Goal: Task Accomplishment & Management: Use online tool/utility

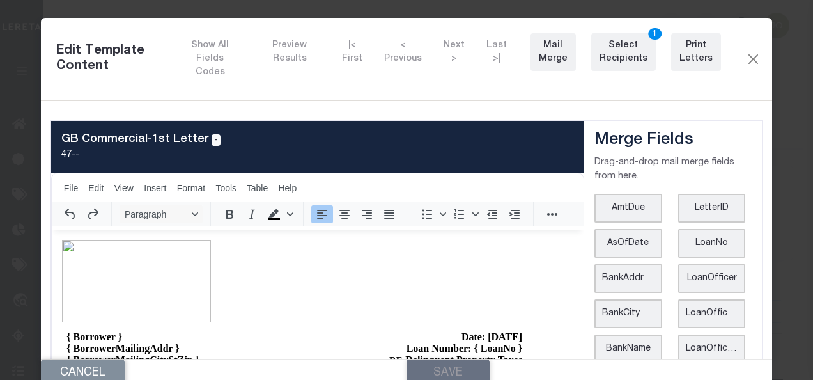
scroll to position [64, 0]
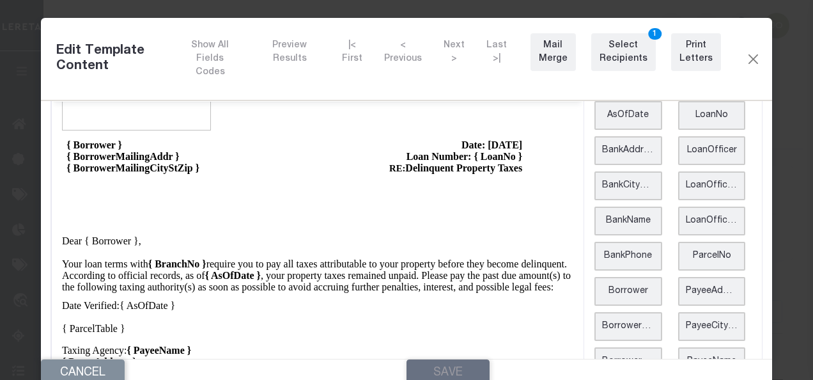
click at [741, 62] on div "Edit Template Content Show All Fields Codes Preview Results |< First < Previous…" at bounding box center [407, 59] width 732 height 82
click at [746, 53] on button "Close" at bounding box center [753, 58] width 15 height 17
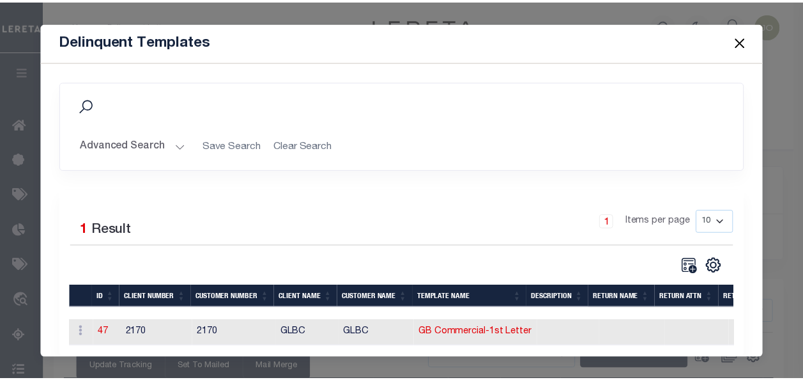
scroll to position [0, 0]
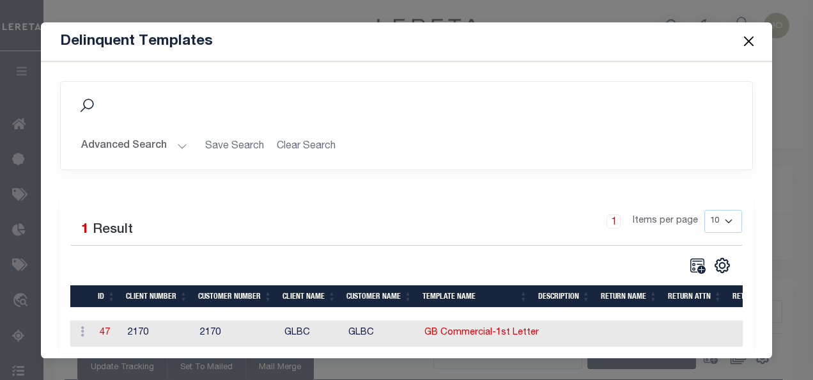
click at [745, 39] on button "Close" at bounding box center [748, 41] width 17 height 17
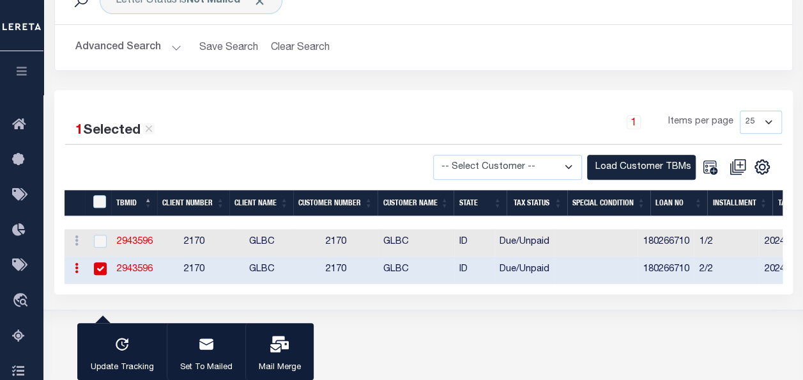
scroll to position [214, 0]
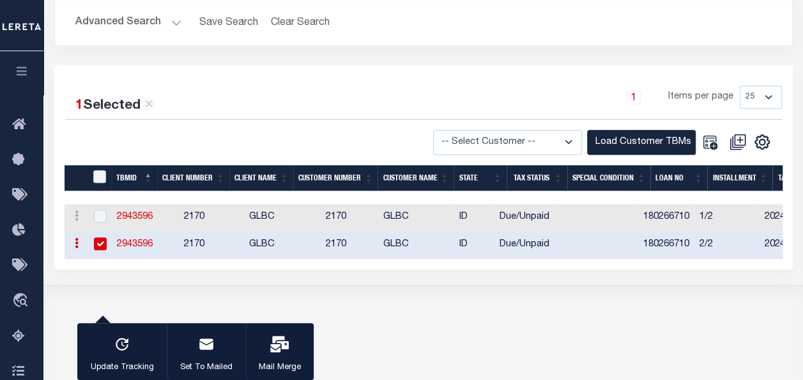
click at [102, 244] on input "checkbox" at bounding box center [100, 243] width 13 height 13
checkbox input "false"
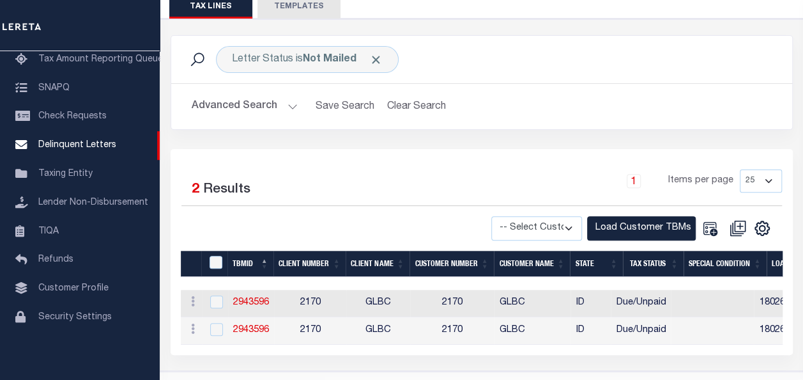
scroll to position [167, 0]
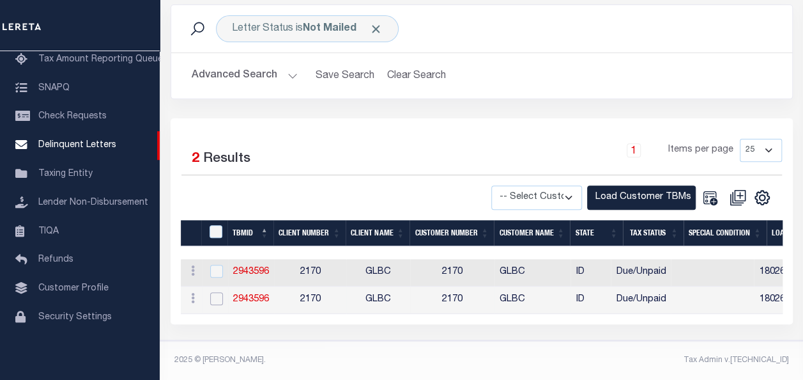
click at [217, 292] on input "checkbox" at bounding box center [216, 298] width 13 height 13
checkbox input "true"
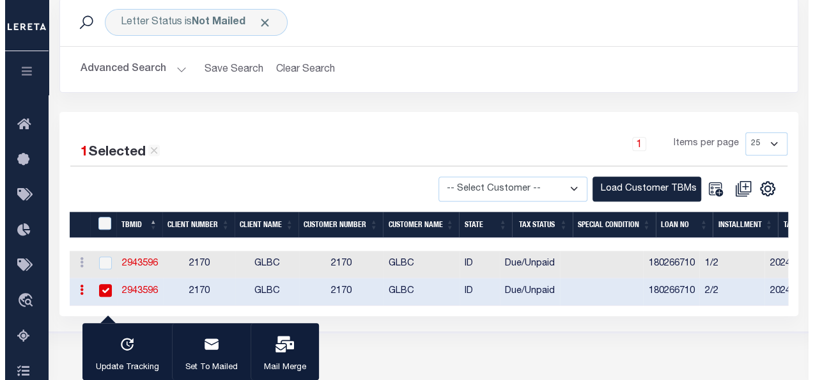
scroll to position [166, 0]
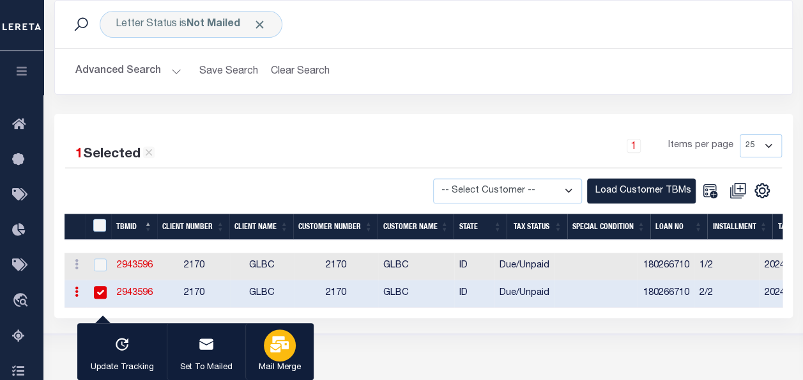
click at [270, 339] on icon "button" at bounding box center [279, 344] width 19 height 17
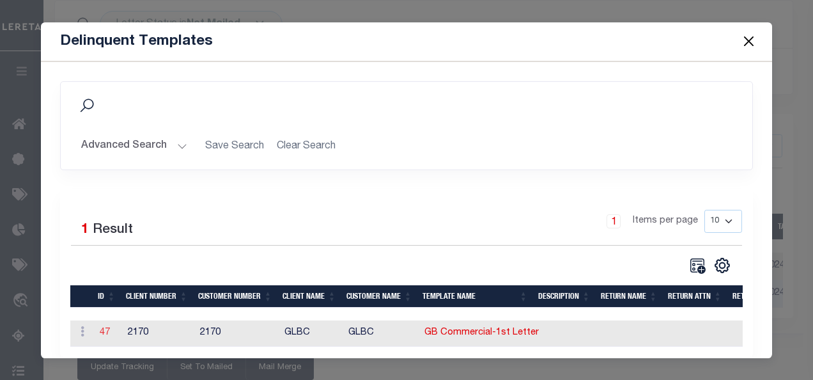
click at [106, 330] on link "47" at bounding box center [105, 332] width 10 height 9
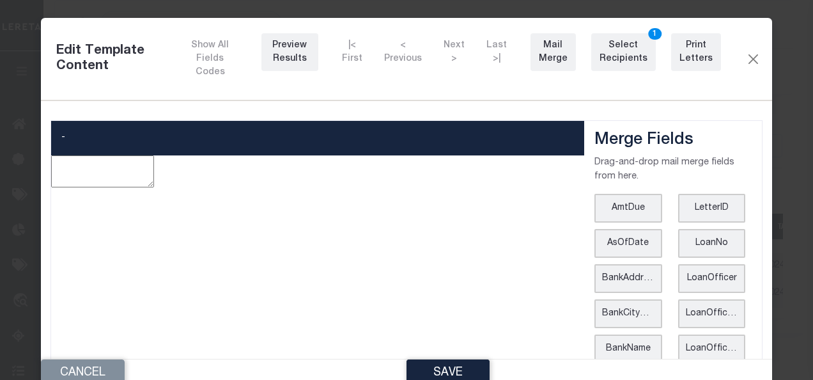
type textarea "<p style="line-height: normal; margin: 0in 0in 8pt; font-size: 11pt; font-famil…"
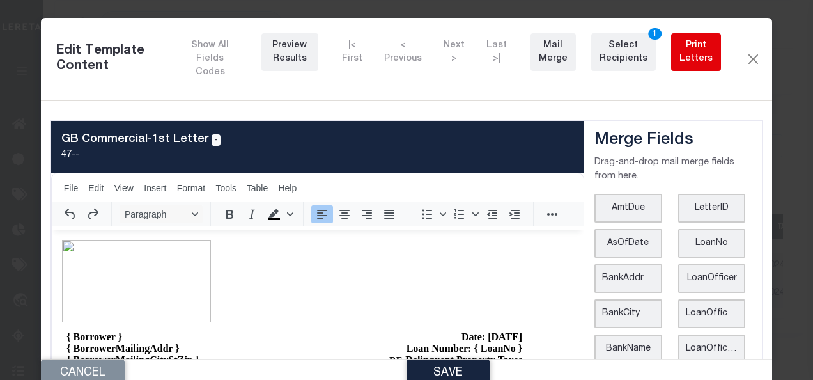
scroll to position [0, 0]
click at [701, 53] on button "Print Letters" at bounding box center [696, 52] width 50 height 38
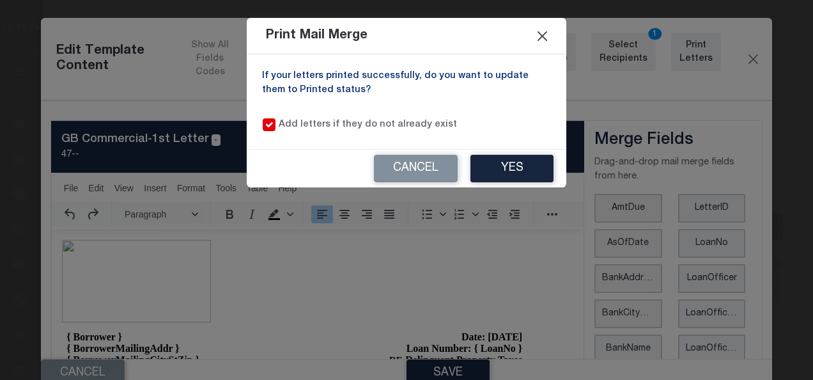
click at [545, 36] on button "Close" at bounding box center [542, 35] width 17 height 17
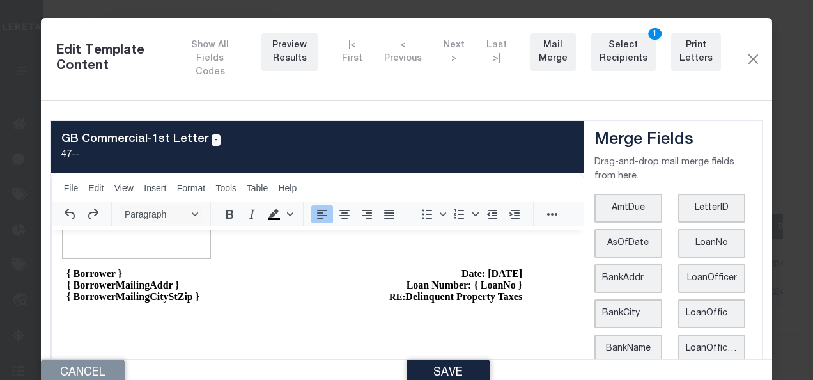
scroll to position [64, 0]
click at [294, 46] on div "Preview Results" at bounding box center [290, 52] width 40 height 27
